Goal: Navigation & Orientation: Understand site structure

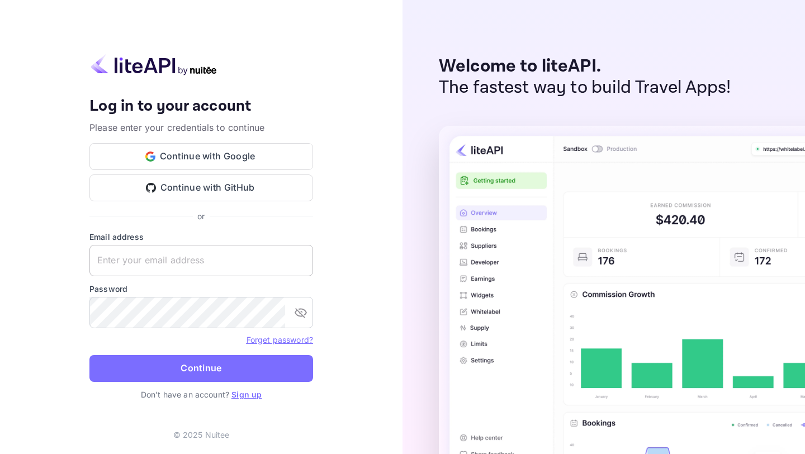
type input "[EMAIL_ADDRESS][PERSON_NAME][DOMAIN_NAME]"
click at [243, 257] on input "[EMAIL_ADDRESS][PERSON_NAME][DOMAIN_NAME]" at bounding box center [201, 260] width 224 height 31
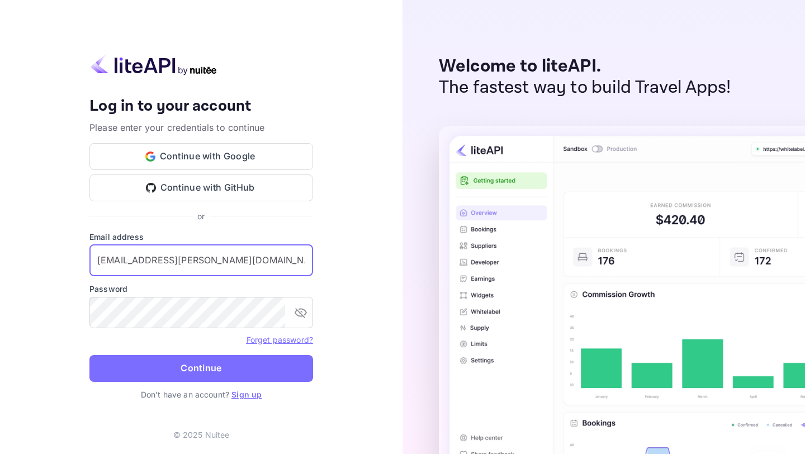
click at [350, 308] on div "Your account has been created successfully, a confirmation link has been sent t…" at bounding box center [201, 227] width 402 height 454
click at [262, 354] on form "Email address [EMAIL_ADDRESS][PERSON_NAME][DOMAIN_NAME] ​ Password ​ Forget pas…" at bounding box center [201, 310] width 224 height 158
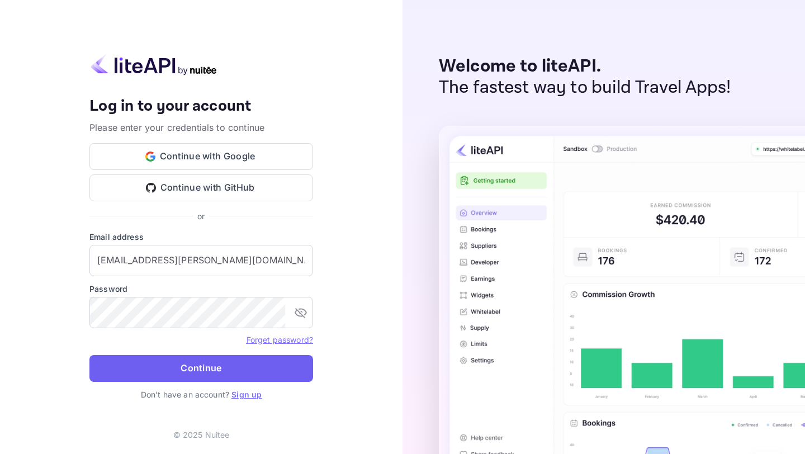
click at [257, 362] on button "Continue" at bounding box center [201, 368] width 224 height 27
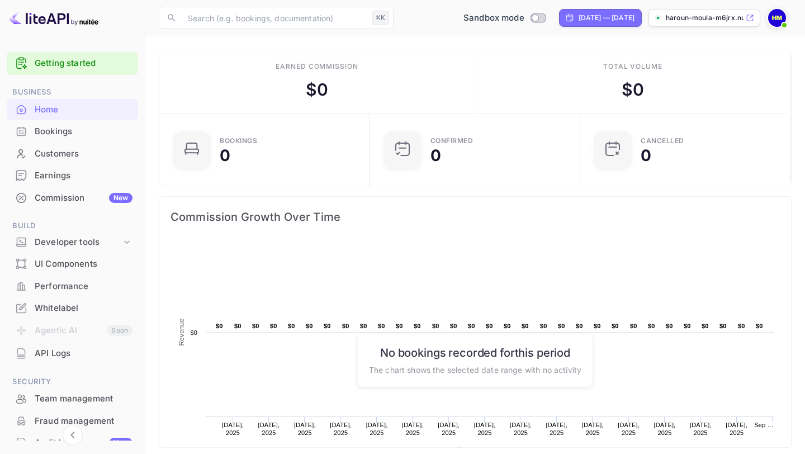
scroll to position [1, 1]
click at [77, 134] on div "Bookings" at bounding box center [84, 131] width 98 height 13
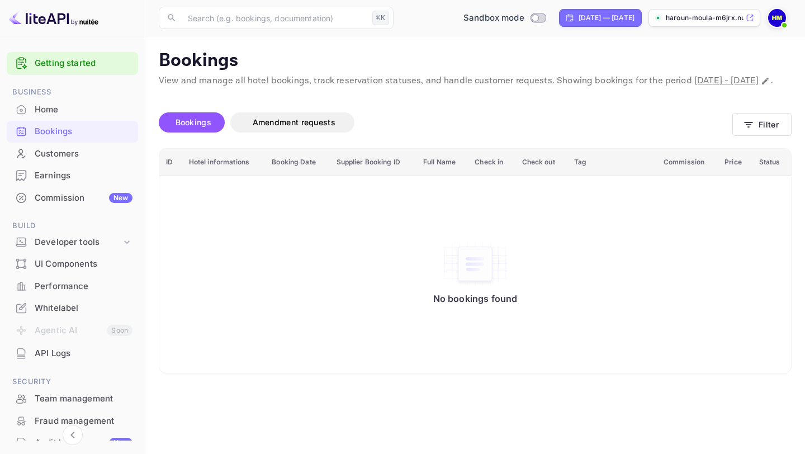
click at [72, 159] on div "Customers" at bounding box center [84, 154] width 98 height 13
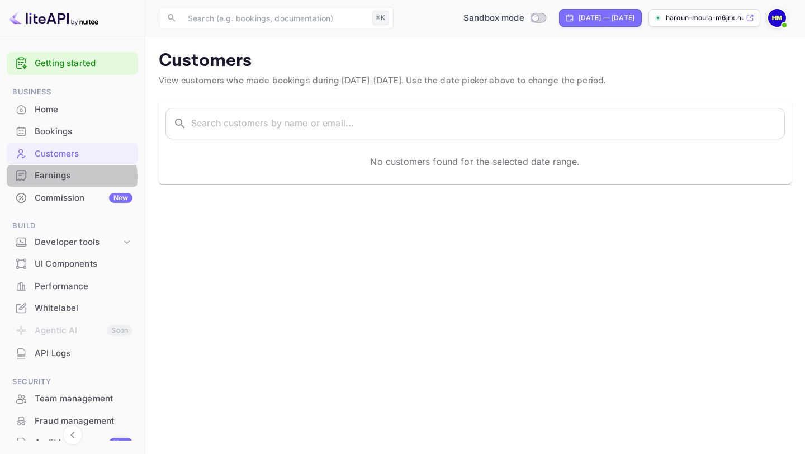
click at [69, 177] on div "Earnings" at bounding box center [84, 175] width 98 height 13
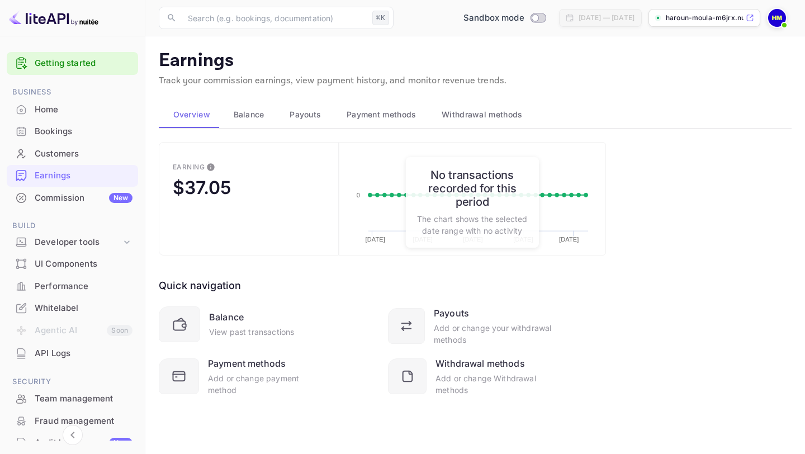
click at [525, 157] on div "No transactions recorded for this period The chart shows the selected date rang…" at bounding box center [472, 202] width 133 height 91
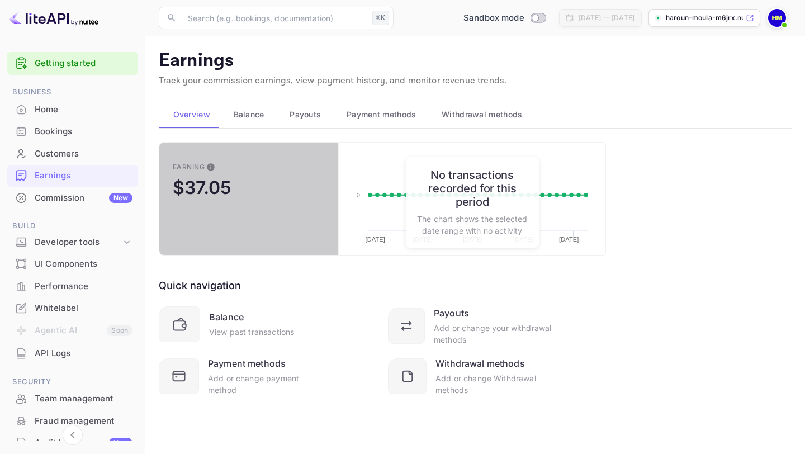
click at [211, 191] on div "$37.05" at bounding box center [202, 188] width 59 height 22
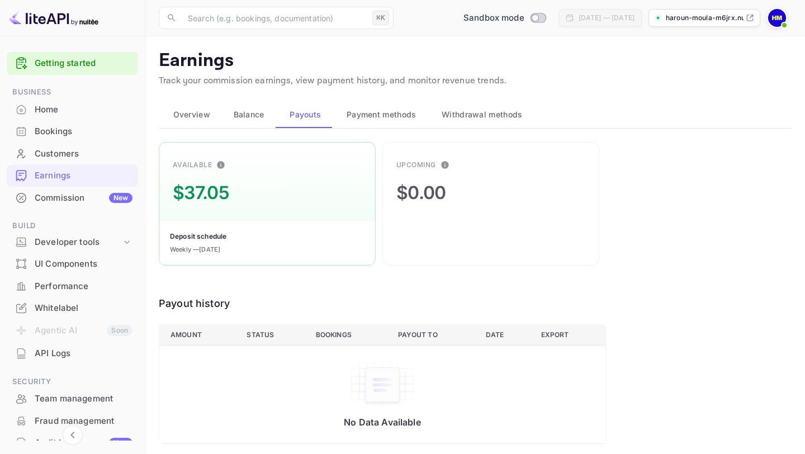
scroll to position [3, 0]
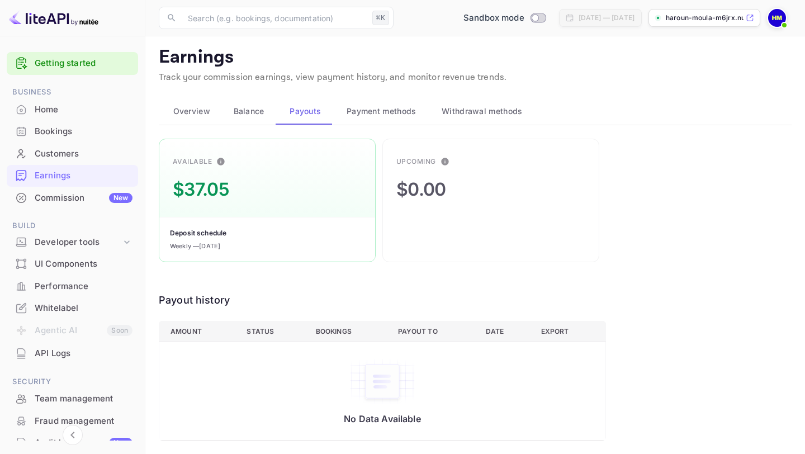
click at [70, 198] on div "Commission New" at bounding box center [84, 198] width 98 height 13
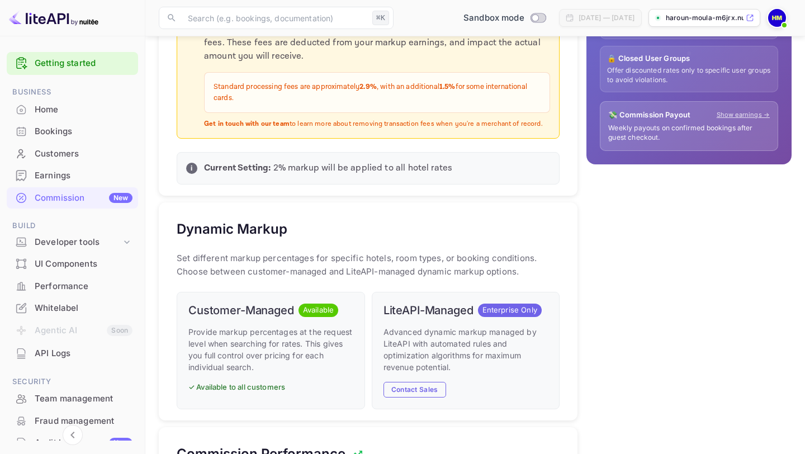
scroll to position [411, 0]
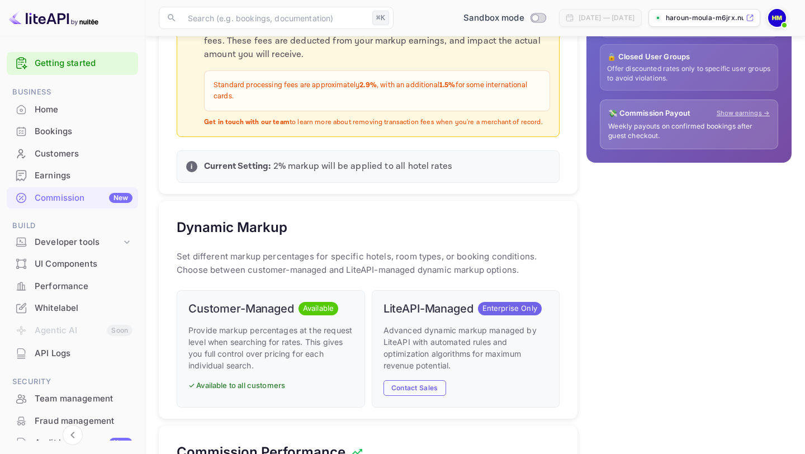
click at [84, 154] on div "Customers" at bounding box center [84, 154] width 98 height 13
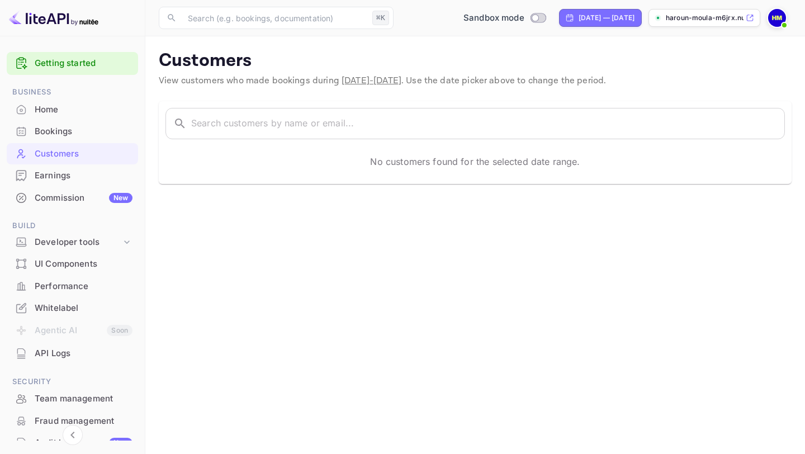
click at [82, 175] on div "Earnings" at bounding box center [84, 175] width 98 height 13
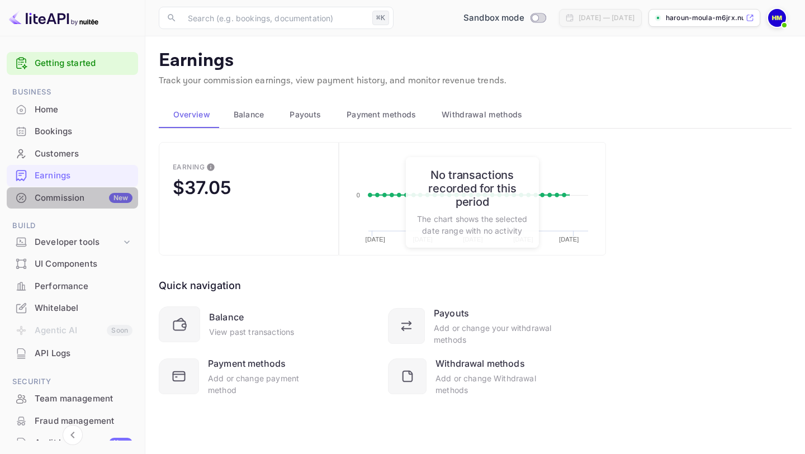
click at [78, 196] on div "Commission New" at bounding box center [84, 198] width 98 height 13
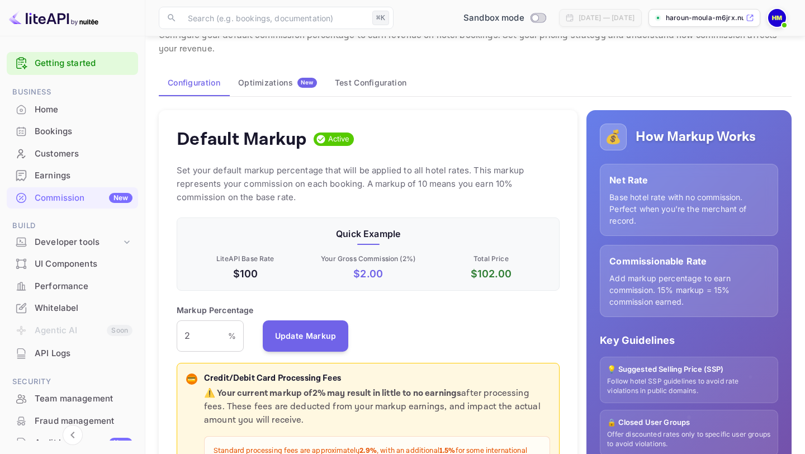
scroll to position [64, 0]
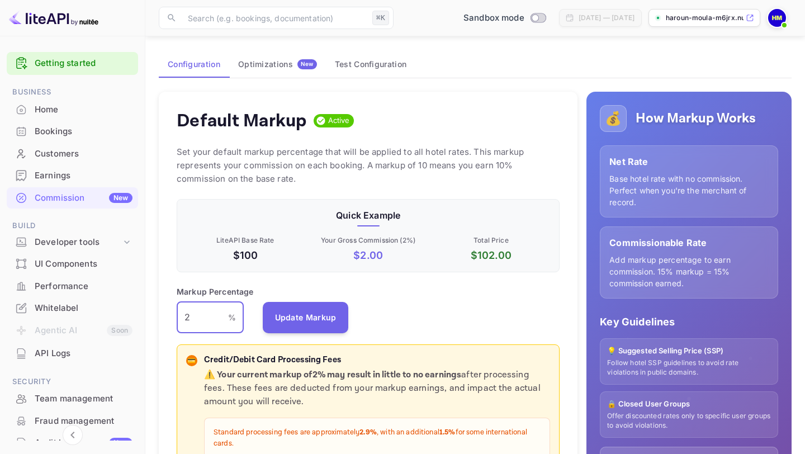
click at [206, 320] on input "2" at bounding box center [202, 317] width 51 height 31
type input "3"
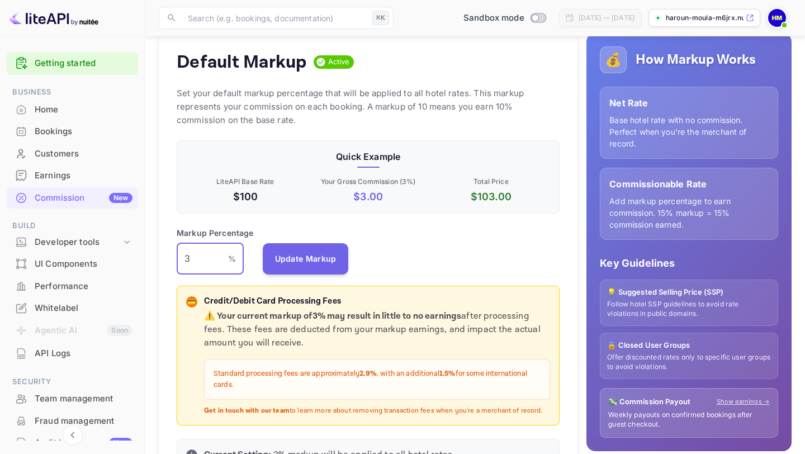
scroll to position [125, 0]
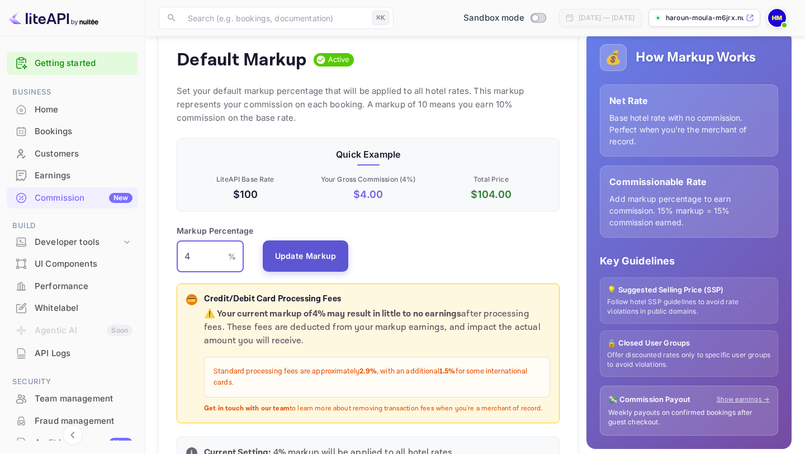
type input "4"
click at [311, 260] on button "Update Markup" at bounding box center [306, 255] width 86 height 31
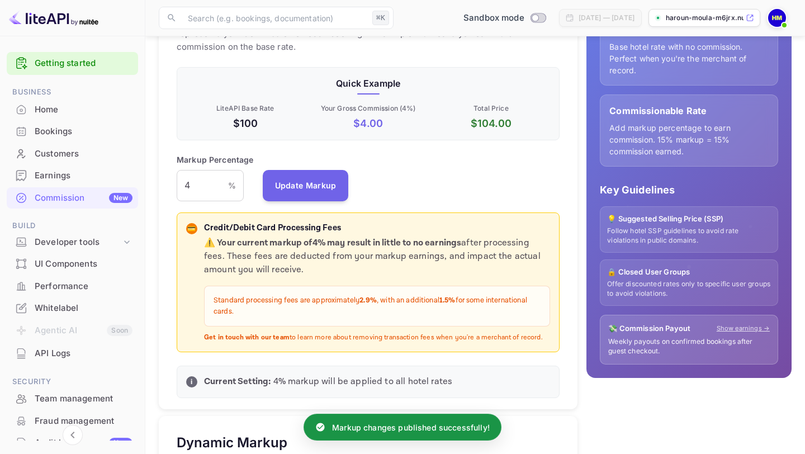
scroll to position [194, 0]
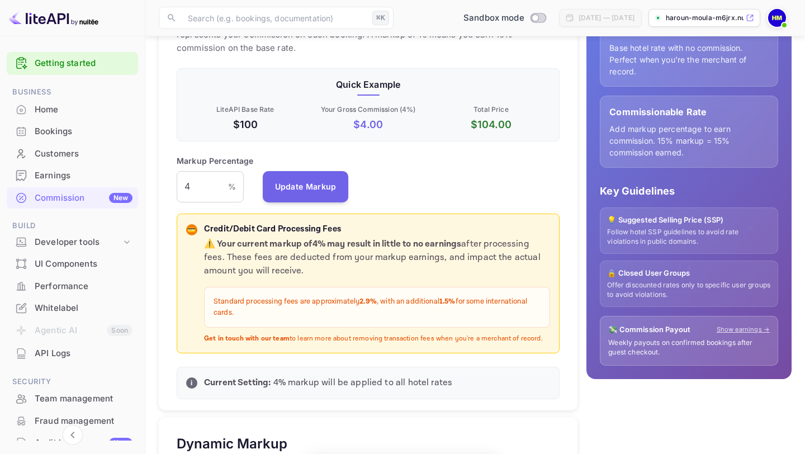
click at [440, 165] on div "Markup Percentage 4 % ​ Update Markup" at bounding box center [368, 179] width 383 height 48
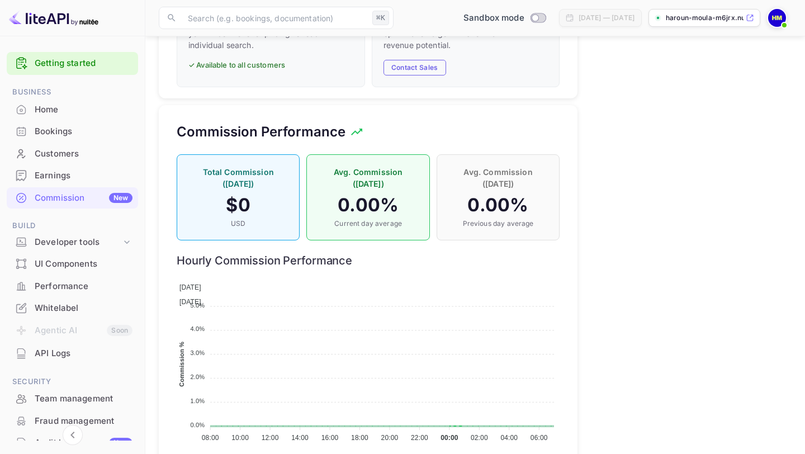
scroll to position [761, 0]
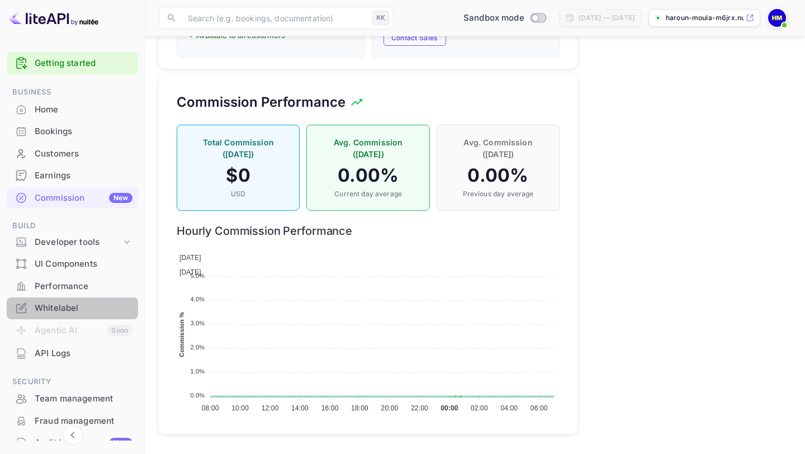
click at [79, 315] on div "Whitelabel" at bounding box center [72, 308] width 131 height 22
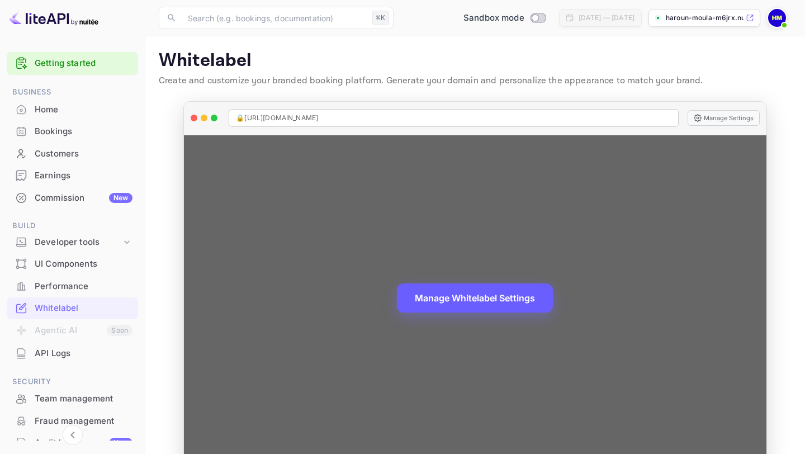
scroll to position [23, 0]
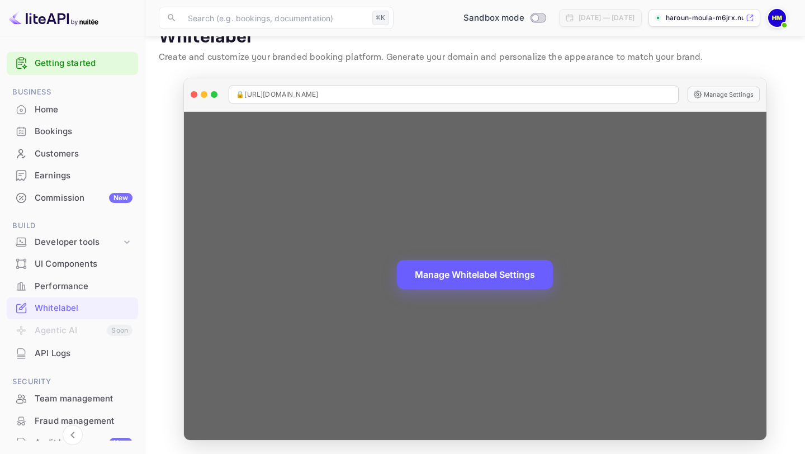
click at [479, 270] on button "Manage Whitelabel Settings" at bounding box center [475, 274] width 156 height 29
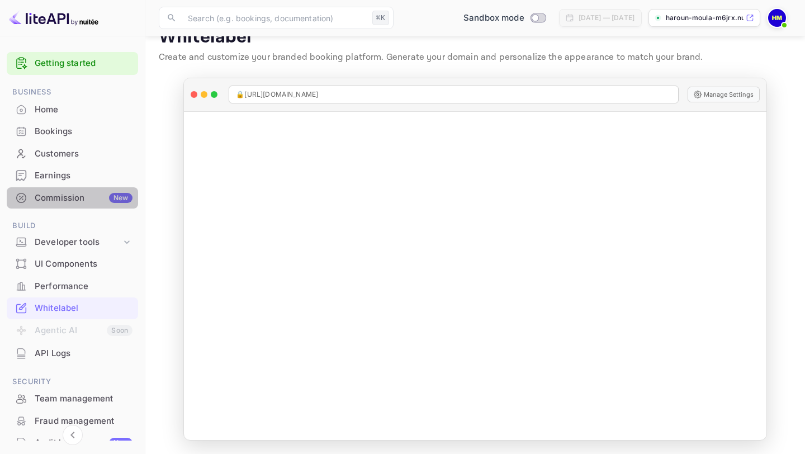
click at [79, 204] on div "Commission New" at bounding box center [72, 198] width 131 height 22
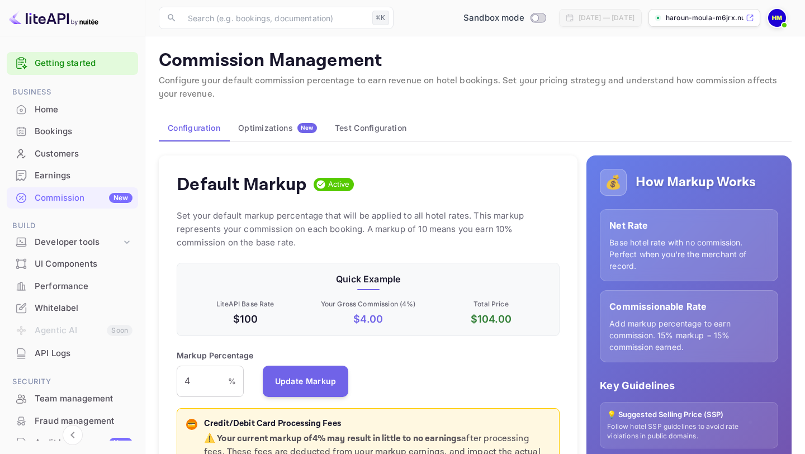
scroll to position [198, 383]
click at [287, 119] on button "Optimizations New" at bounding box center [277, 128] width 97 height 27
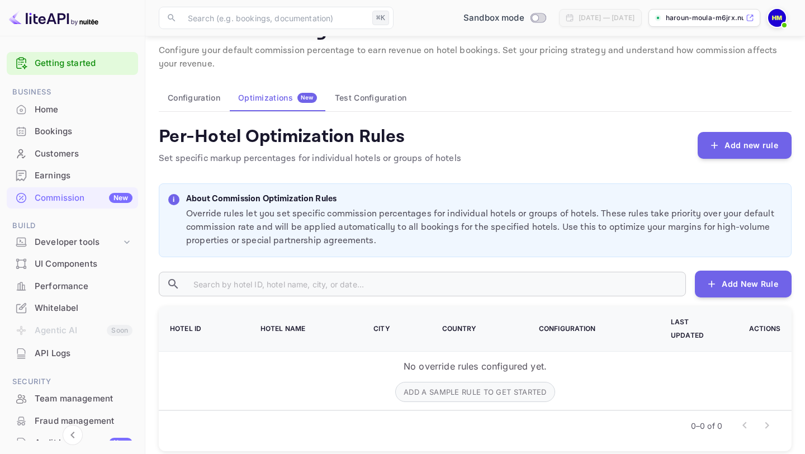
scroll to position [34, 0]
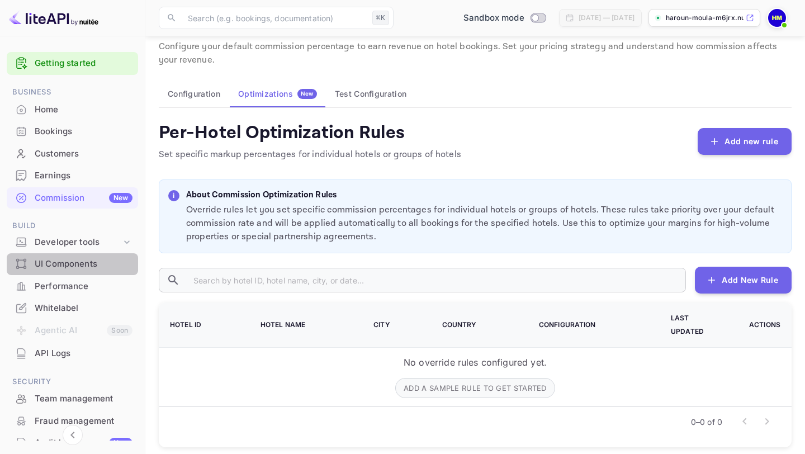
click at [73, 258] on div "UI Components" at bounding box center [84, 264] width 98 height 13
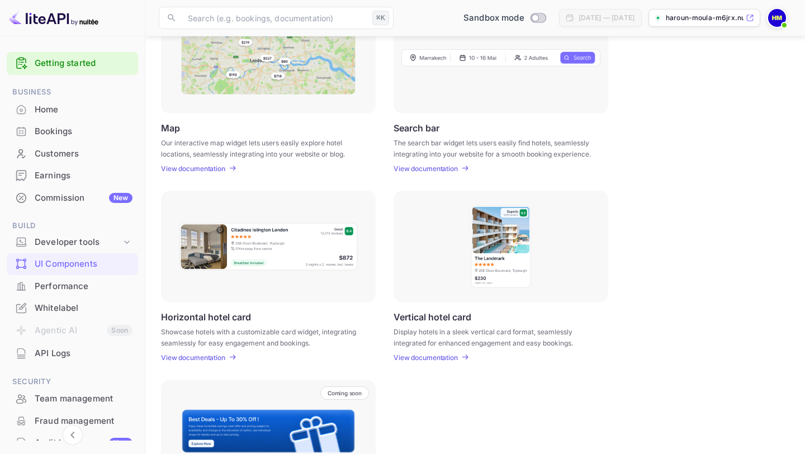
scroll to position [70, 0]
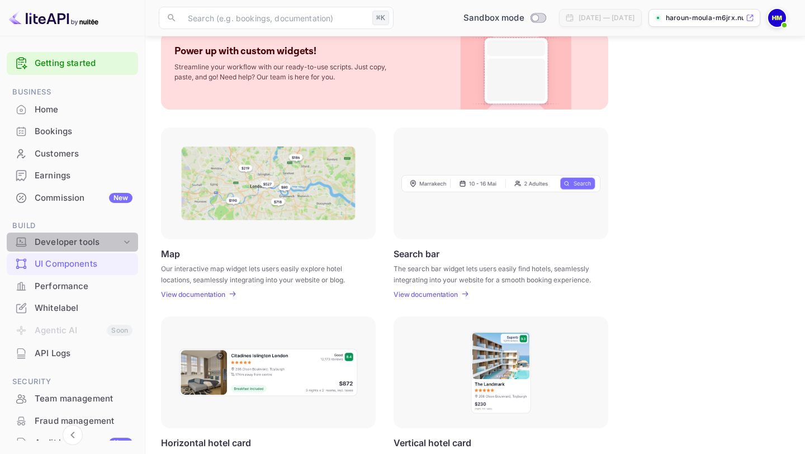
click at [74, 234] on div "Developer tools" at bounding box center [72, 242] width 131 height 20
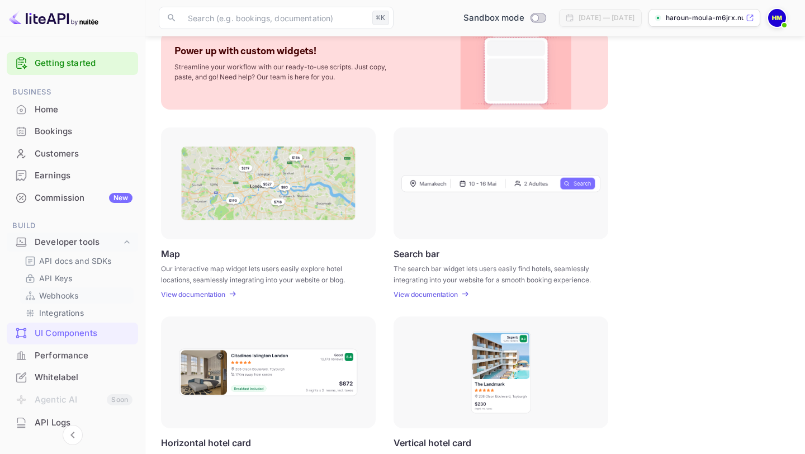
click at [68, 297] on p "Webhooks" at bounding box center [58, 295] width 39 height 12
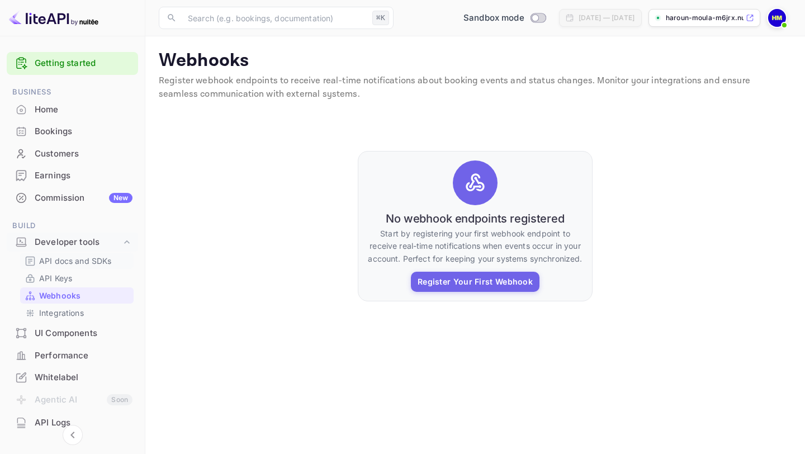
click at [68, 257] on p "API docs and SDKs" at bounding box center [75, 261] width 73 height 12
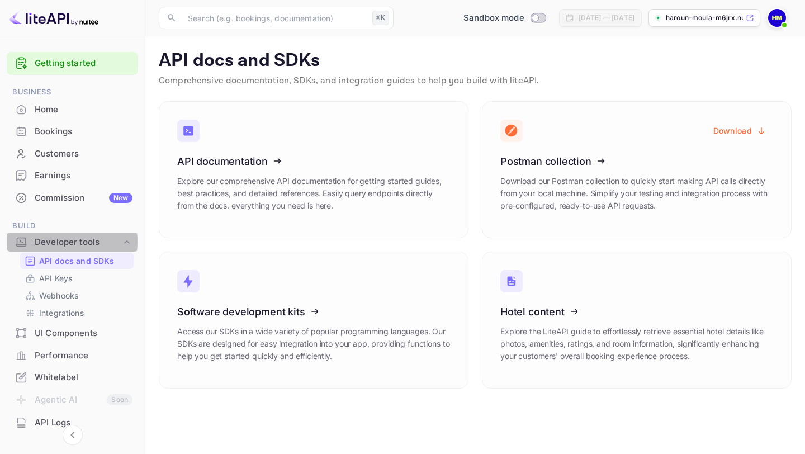
click at [64, 241] on div "Developer tools" at bounding box center [78, 242] width 87 height 13
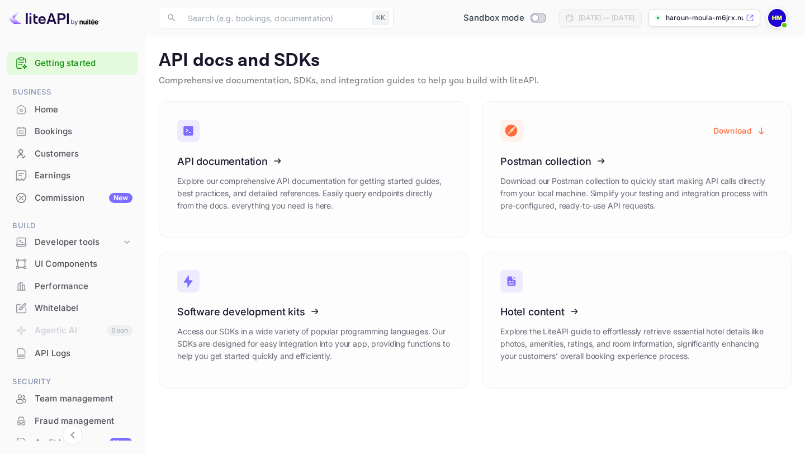
click at [79, 268] on div "UI Components" at bounding box center [84, 264] width 98 height 13
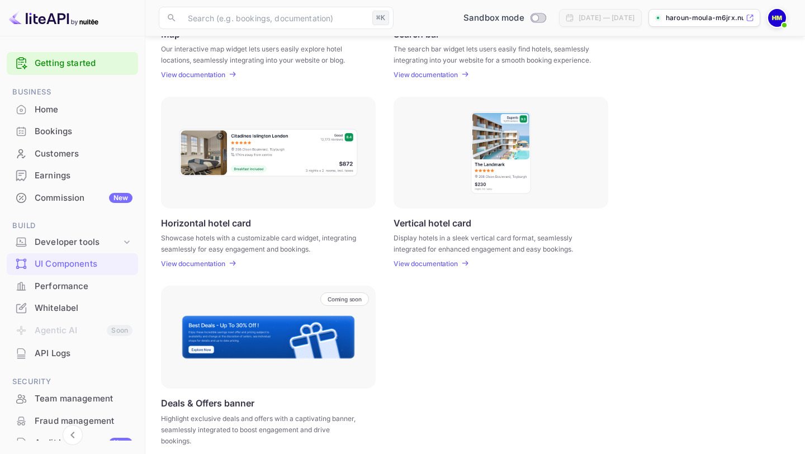
scroll to position [299, 0]
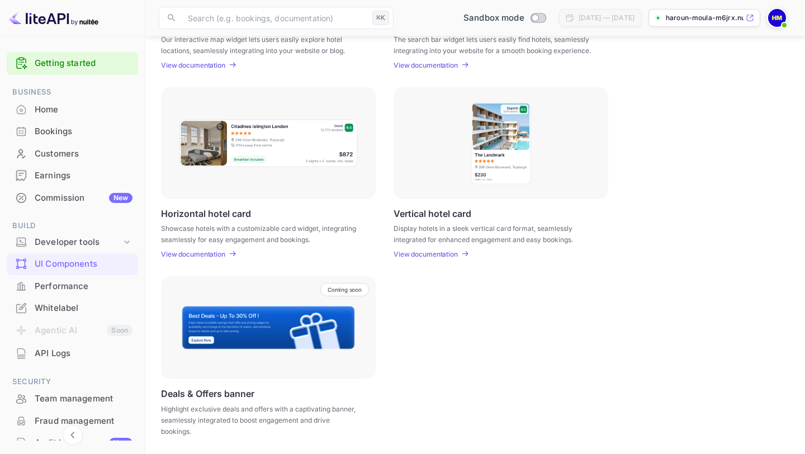
click at [65, 289] on div "Performance" at bounding box center [84, 286] width 98 height 13
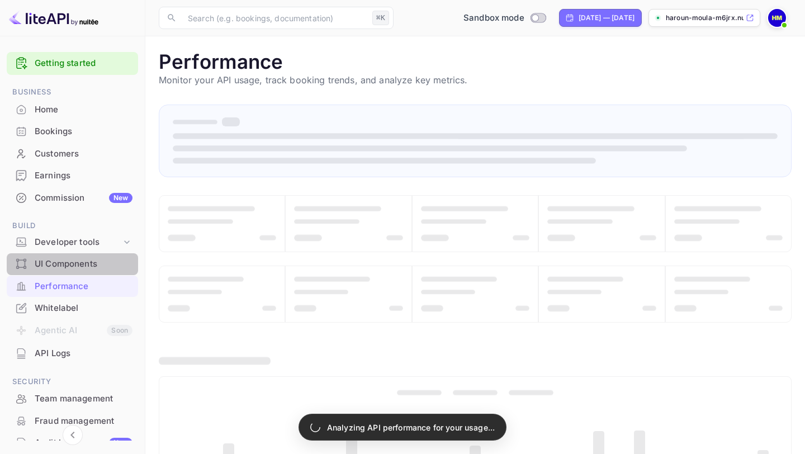
click at [79, 263] on div "UI Components" at bounding box center [84, 264] width 98 height 13
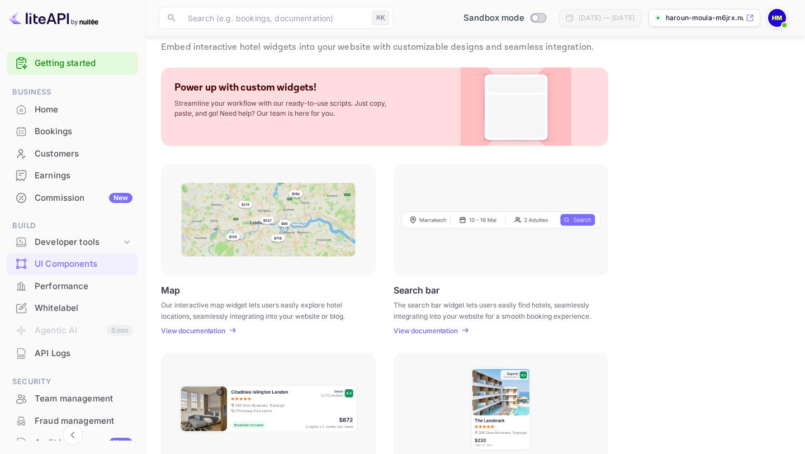
scroll to position [35, 0]
click at [203, 331] on p "View documentation" at bounding box center [193, 329] width 64 height 8
